Goal: Task Accomplishment & Management: Complete application form

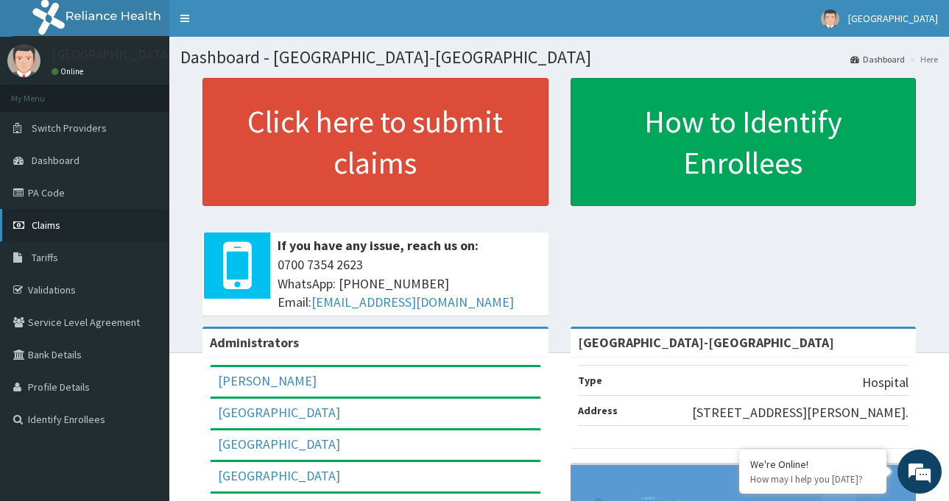
click at [82, 227] on link "Claims" at bounding box center [84, 225] width 169 height 32
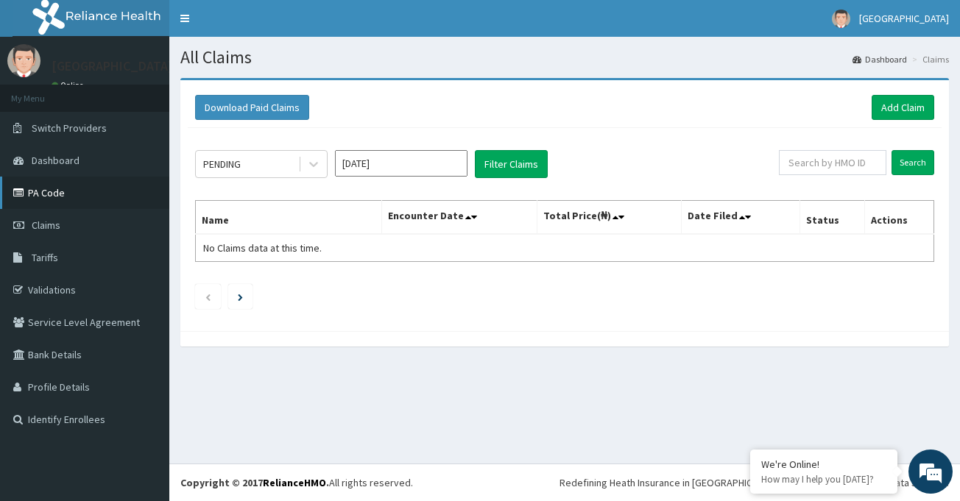
click at [58, 190] on link "PA Code" at bounding box center [84, 193] width 169 height 32
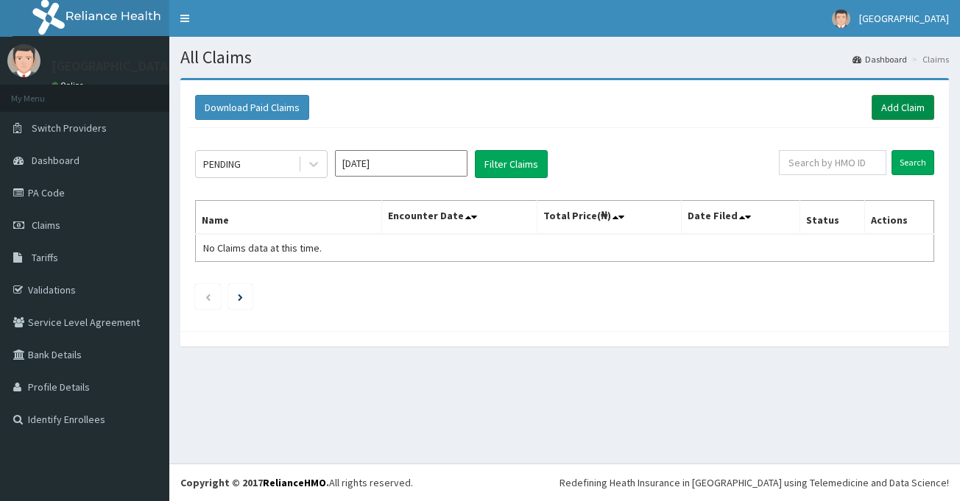
click at [905, 114] on link "Add Claim" at bounding box center [903, 107] width 63 height 25
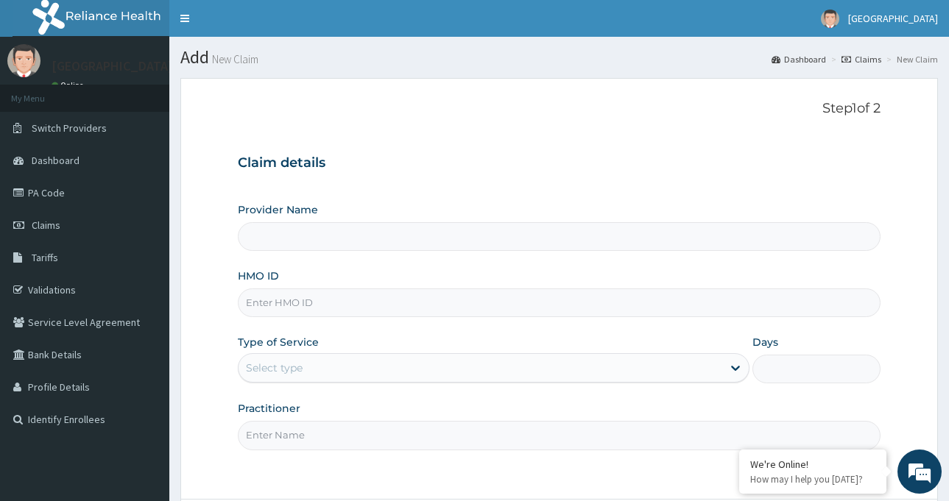
type input "[GEOGRAPHIC_DATA]-[GEOGRAPHIC_DATA]"
click at [289, 299] on input "HMO ID" at bounding box center [559, 303] width 643 height 29
type input "FFY/10003/A"
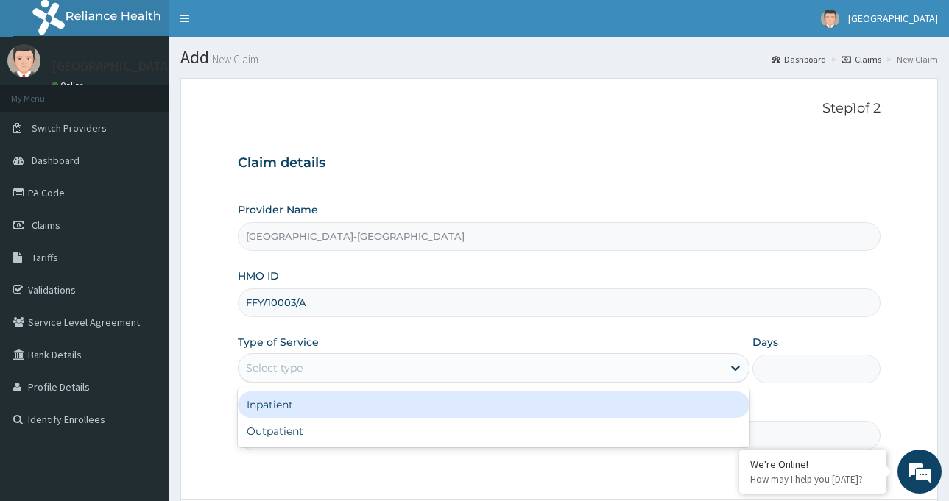
click at [293, 364] on div "Select type" at bounding box center [274, 368] width 57 height 15
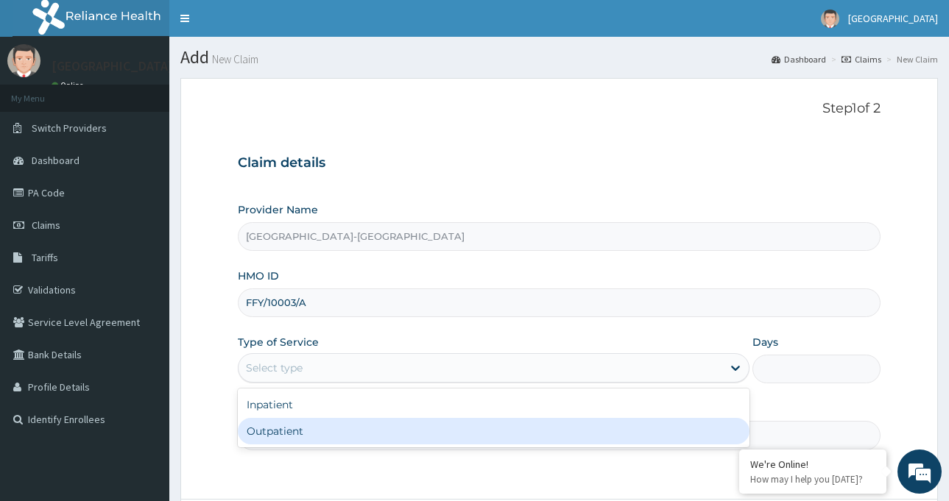
click at [278, 431] on div "Outpatient" at bounding box center [494, 431] width 512 height 27
type input "1"
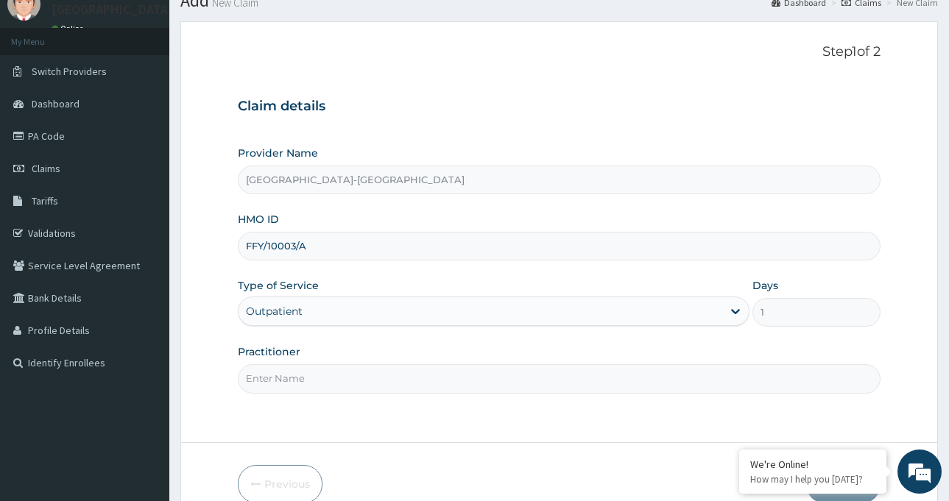
scroll to position [130, 0]
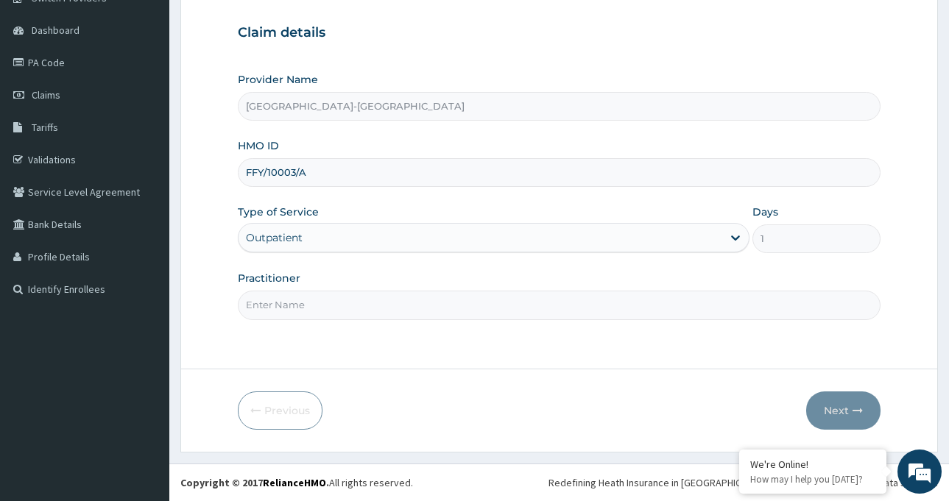
click at [348, 312] on input "Practitioner" at bounding box center [559, 305] width 643 height 29
type input "[PERSON_NAME]"
click at [836, 404] on button "Next" at bounding box center [843, 411] width 74 height 38
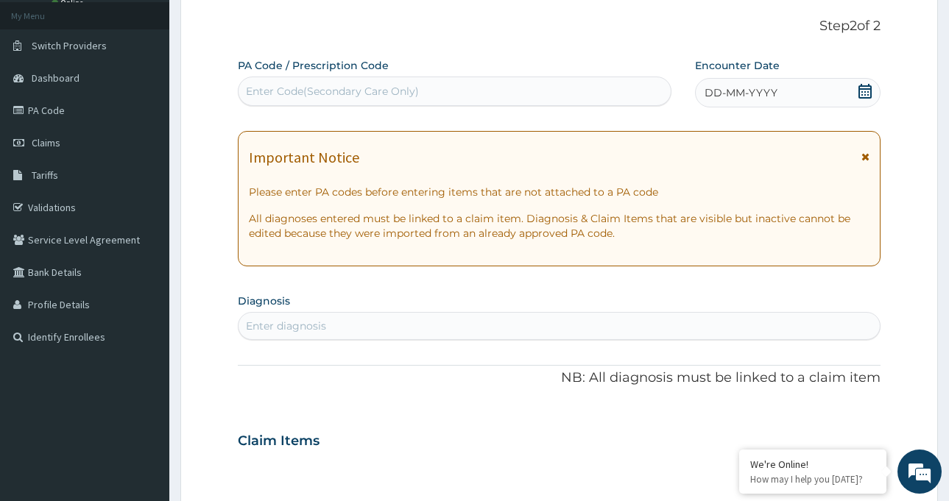
scroll to position [57, 0]
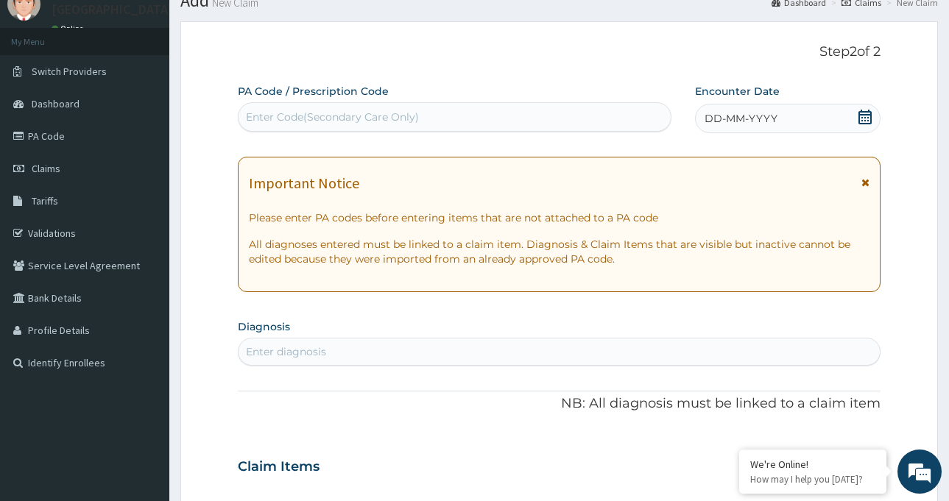
click at [310, 112] on div "Enter Code(Secondary Care Only)" at bounding box center [332, 117] width 173 height 15
paste input "PA/EA2E72"
type input "PA/EA2E72"
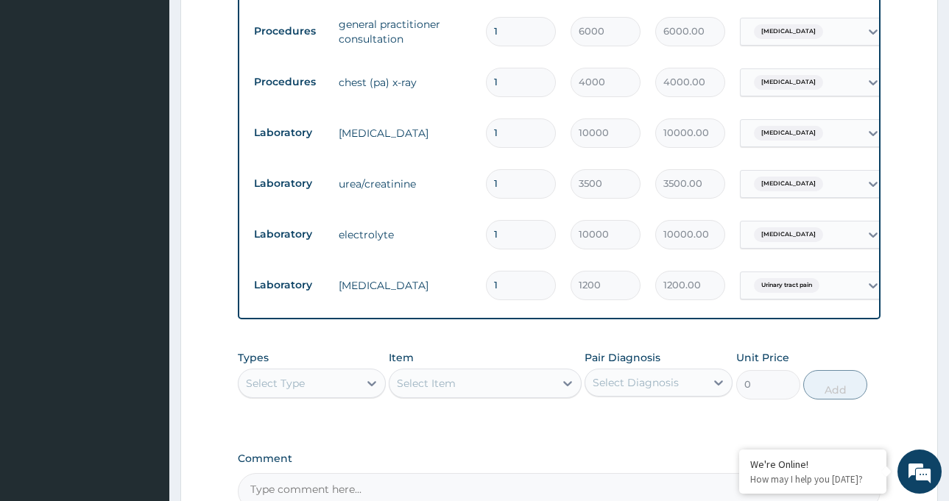
scroll to position [834, 0]
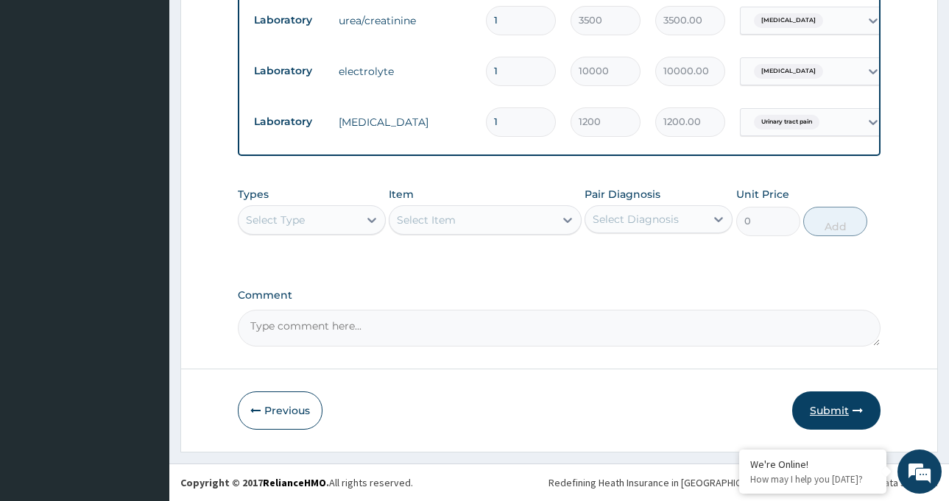
click at [825, 403] on button "Submit" at bounding box center [836, 411] width 88 height 38
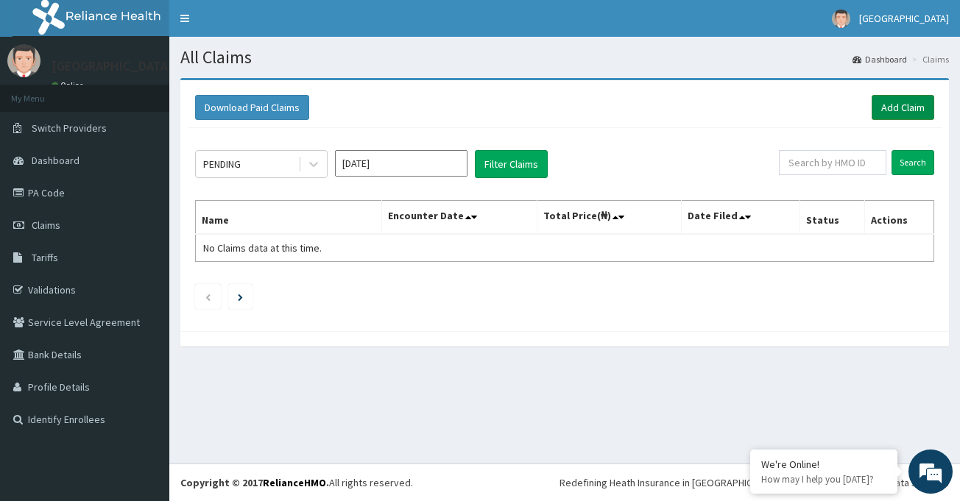
click at [901, 112] on link "Add Claim" at bounding box center [903, 107] width 63 height 25
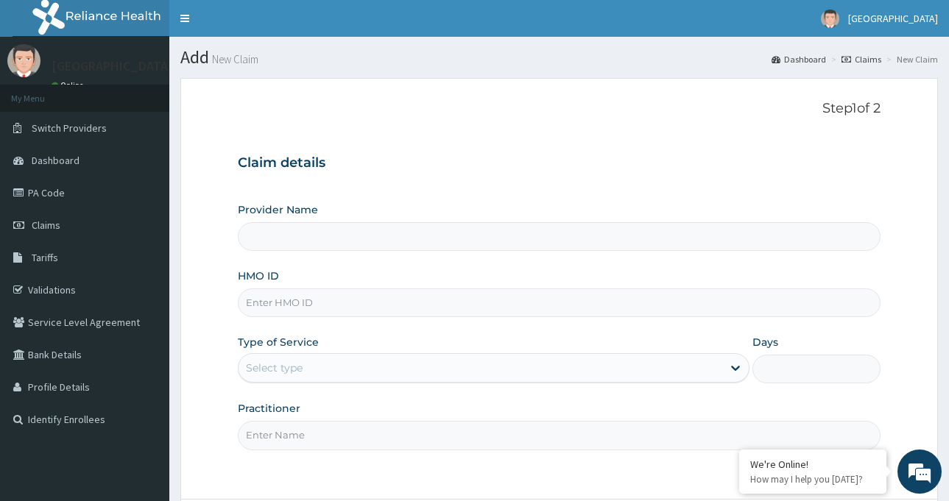
type input "[GEOGRAPHIC_DATA]-[GEOGRAPHIC_DATA]"
click at [302, 305] on input "HMO ID" at bounding box center [559, 303] width 643 height 29
drag, startPoint x: 308, startPoint y: 304, endPoint x: 127, endPoint y: 338, distance: 184.2
click at [155, 305] on div "R EL Toggle navigation [GEOGRAPHIC_DATA] - [EMAIL_ADDRESS][DOMAIN_NAME] Member …" at bounding box center [474, 316] width 949 height 632
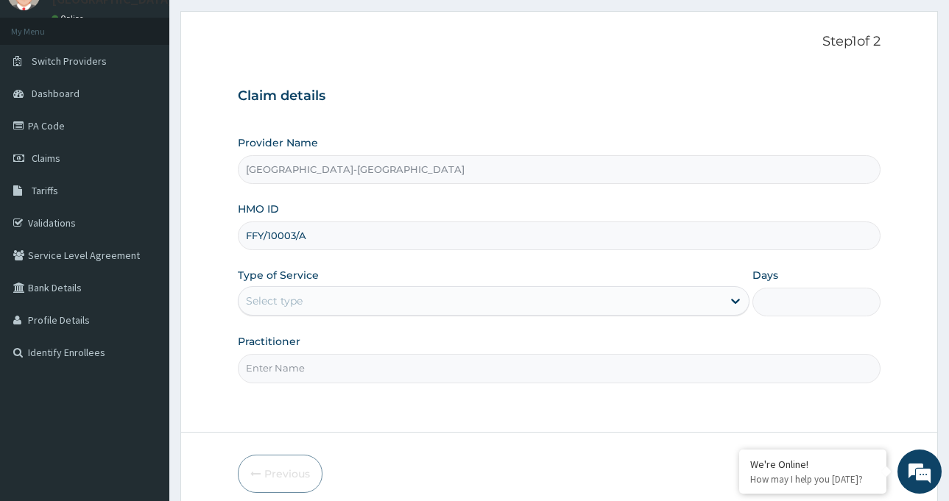
scroll to position [130, 0]
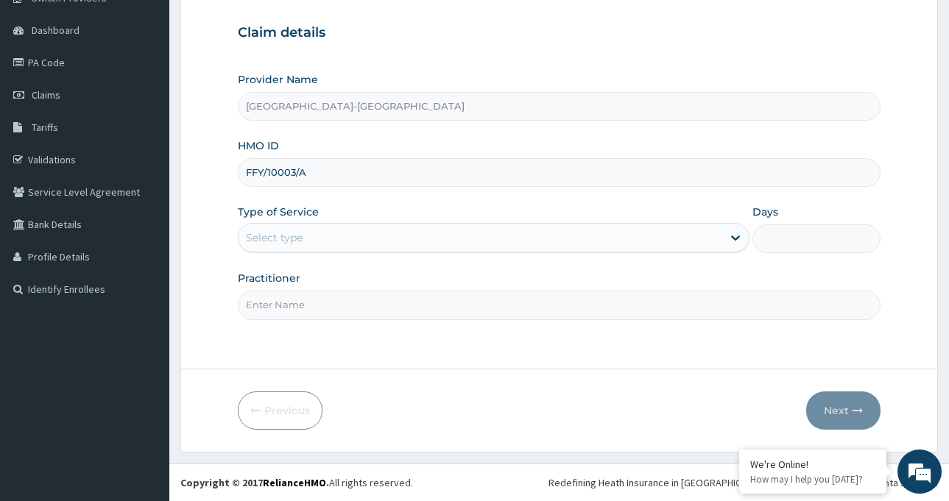
type input "FFY/10003/A"
click at [345, 237] on div "Select type" at bounding box center [481, 238] width 484 height 24
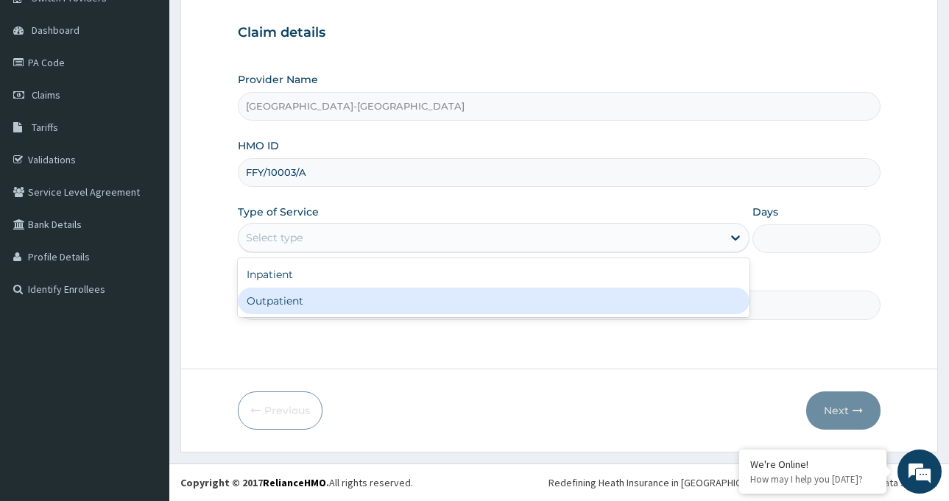
click at [327, 300] on div "Outpatient" at bounding box center [494, 301] width 512 height 27
type input "1"
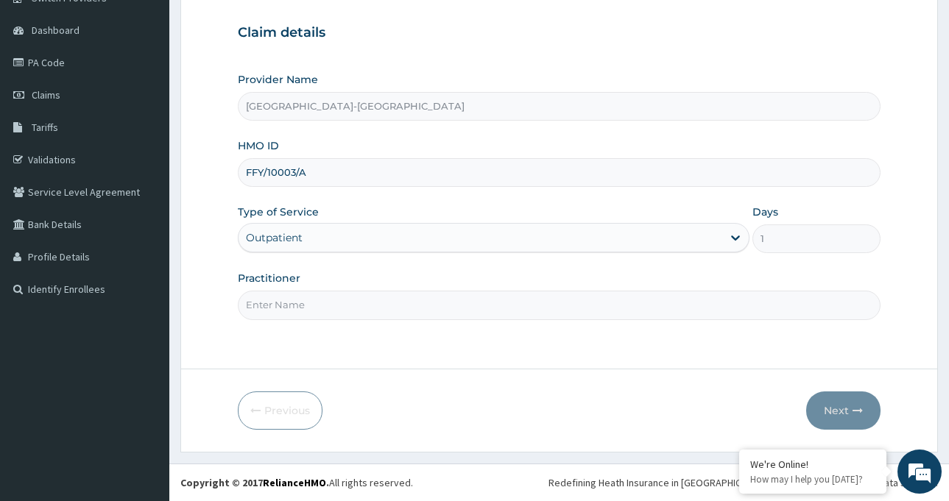
click at [384, 300] on input "Practitioner" at bounding box center [559, 305] width 643 height 29
type input "Dr Odusanwo"
click at [843, 406] on button "Next" at bounding box center [843, 411] width 74 height 38
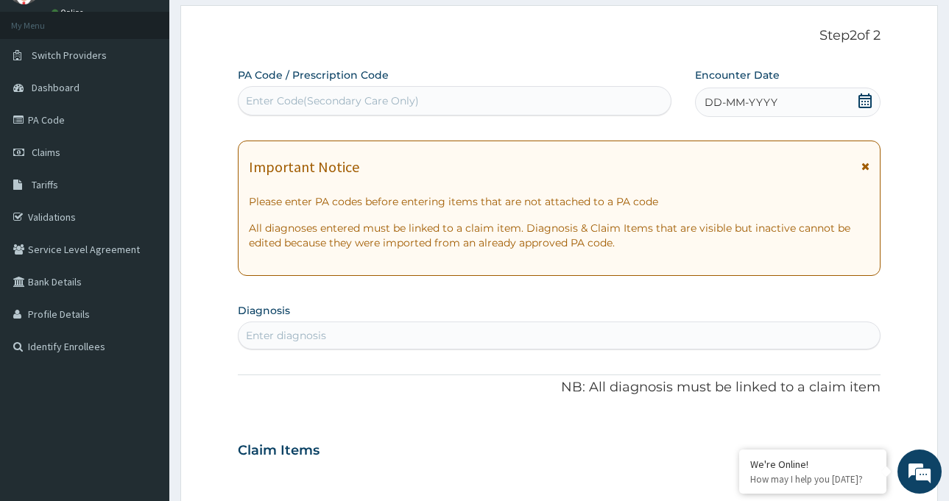
scroll to position [57, 0]
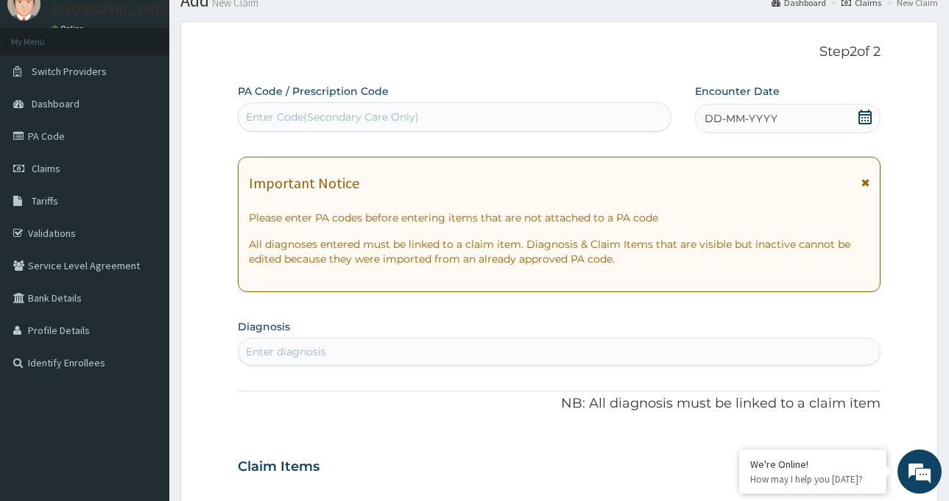
click at [277, 109] on div "Enter Code(Secondary Care Only)" at bounding box center [455, 117] width 432 height 24
paste input "PA/1252FB"
type input "PA/1252FB"
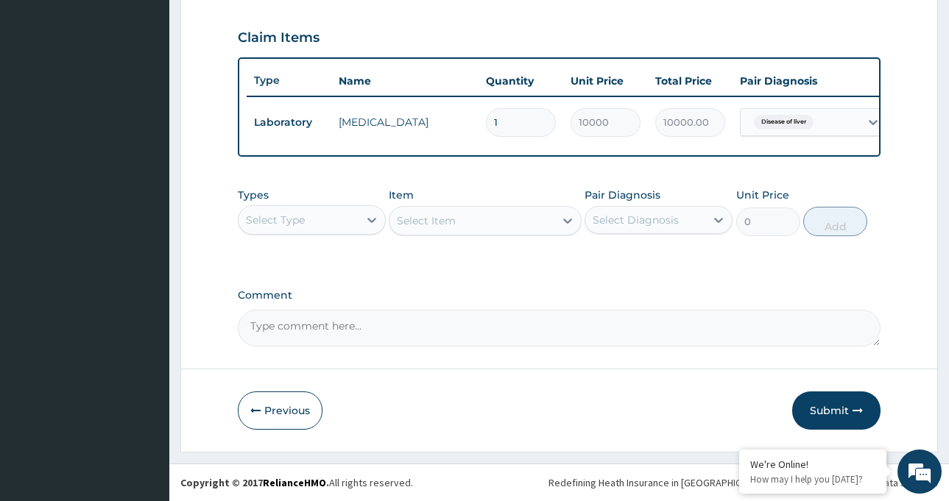
scroll to position [501, 0]
click at [837, 409] on button "Submit" at bounding box center [836, 411] width 88 height 38
